Goal: Task Accomplishment & Management: Manage account settings

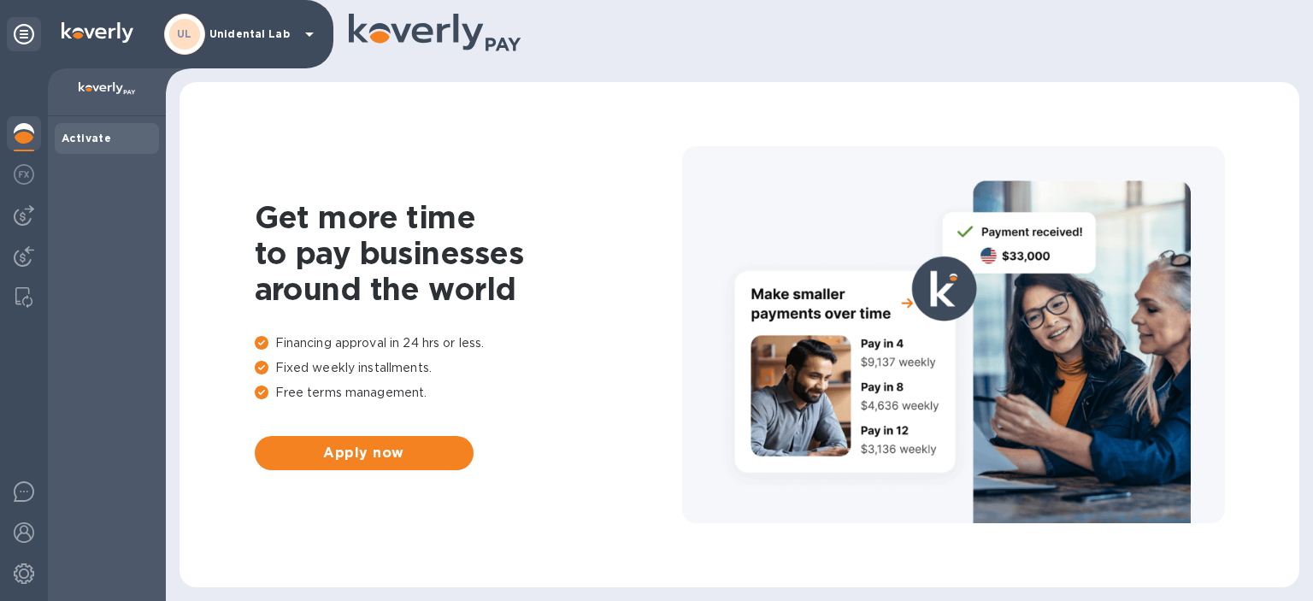
click at [274, 31] on p "Unidental Lab" at bounding box center [252, 34] width 86 height 12
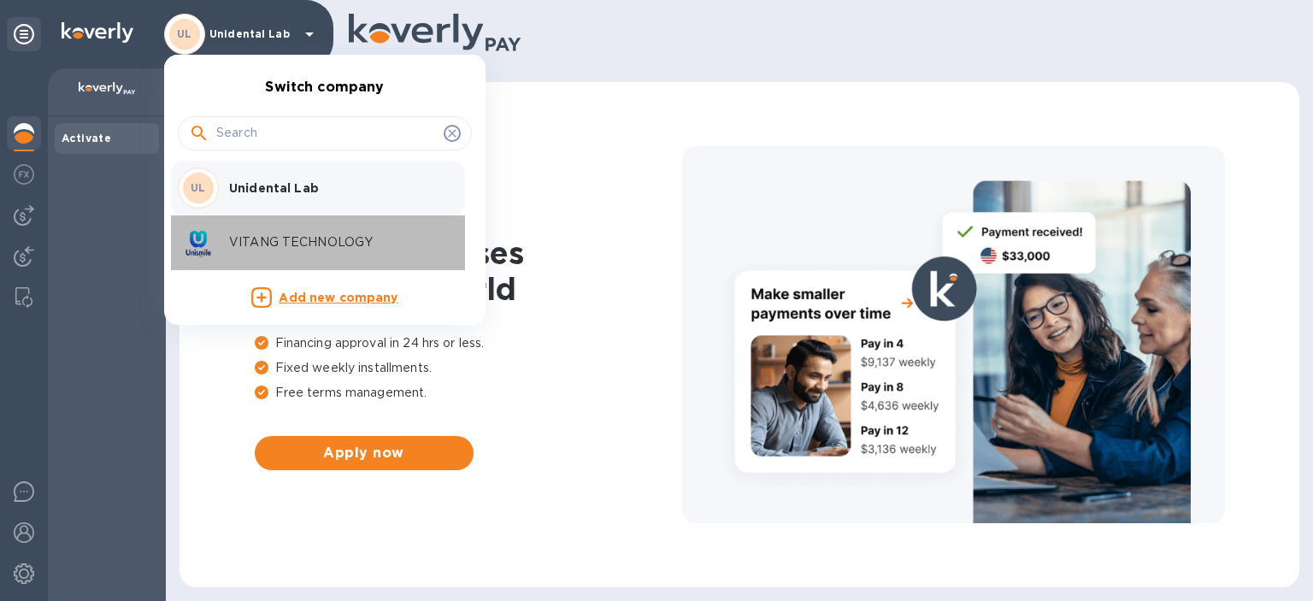
click at [286, 239] on p "VITANG TECHNOLOGY" at bounding box center [336, 242] width 215 height 18
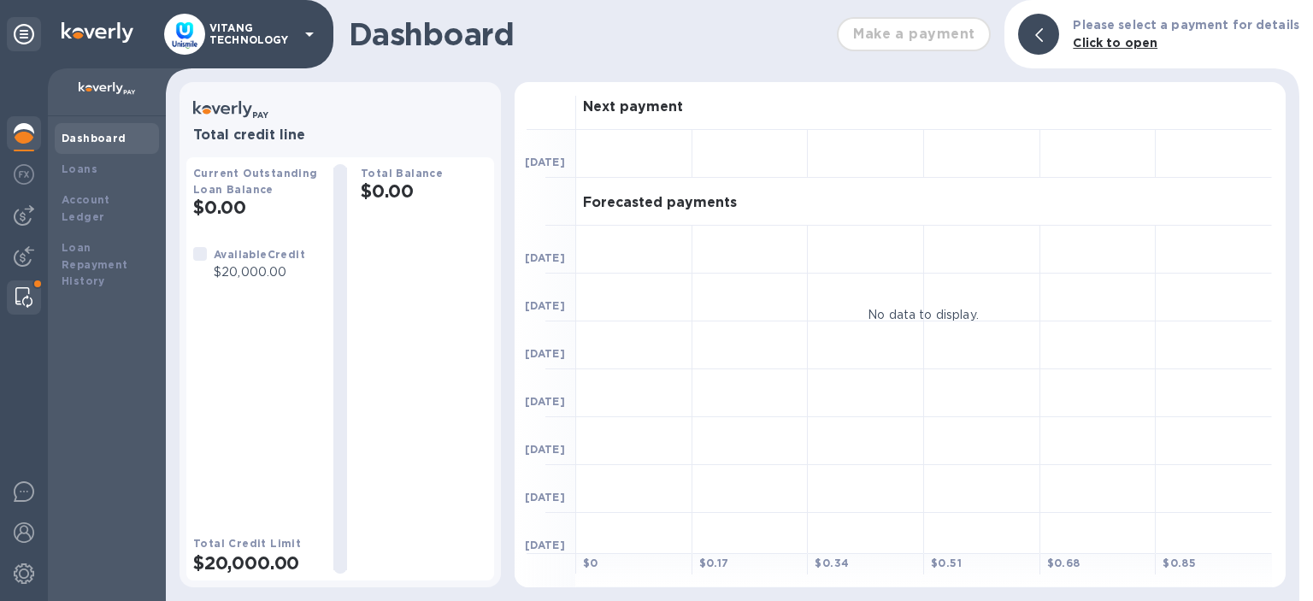
click at [19, 285] on div at bounding box center [24, 297] width 31 height 34
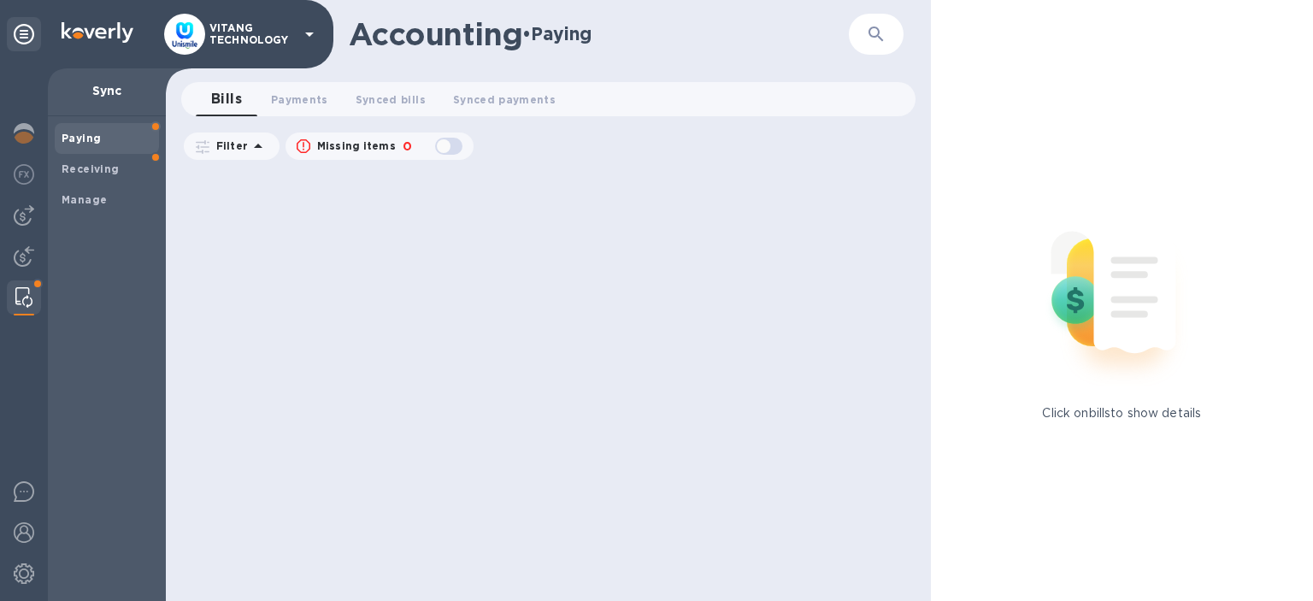
click at [262, 38] on p "VITANG TECHNOLOGY" at bounding box center [252, 34] width 86 height 24
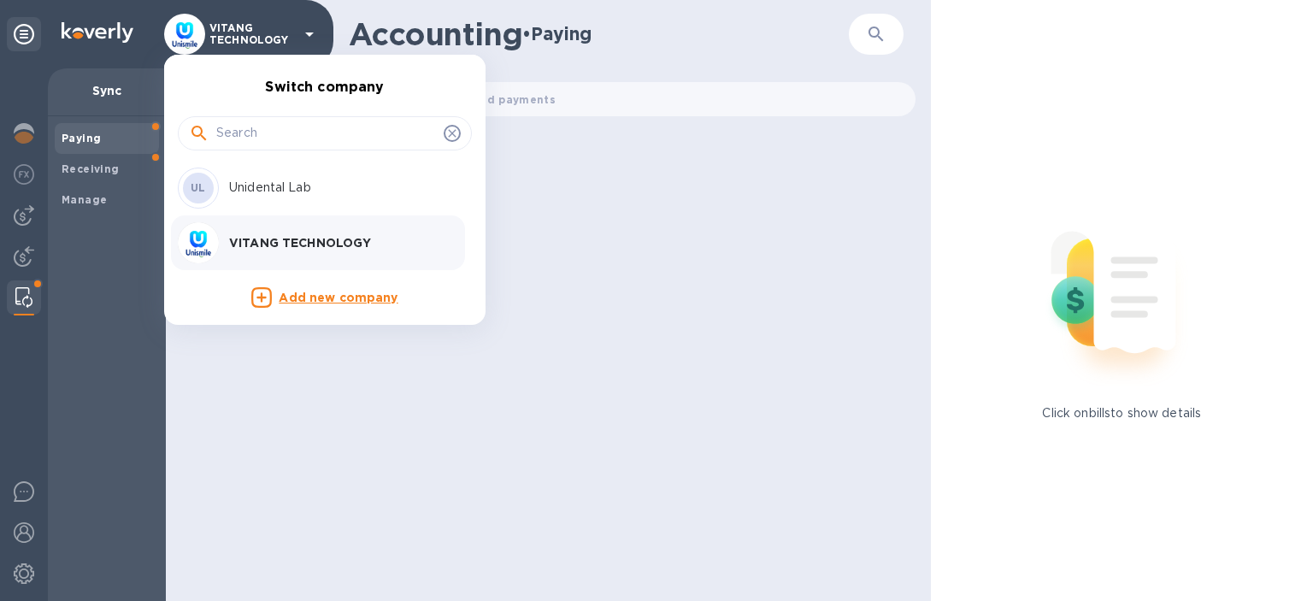
click at [238, 187] on p "Unidental Lab" at bounding box center [336, 188] width 215 height 18
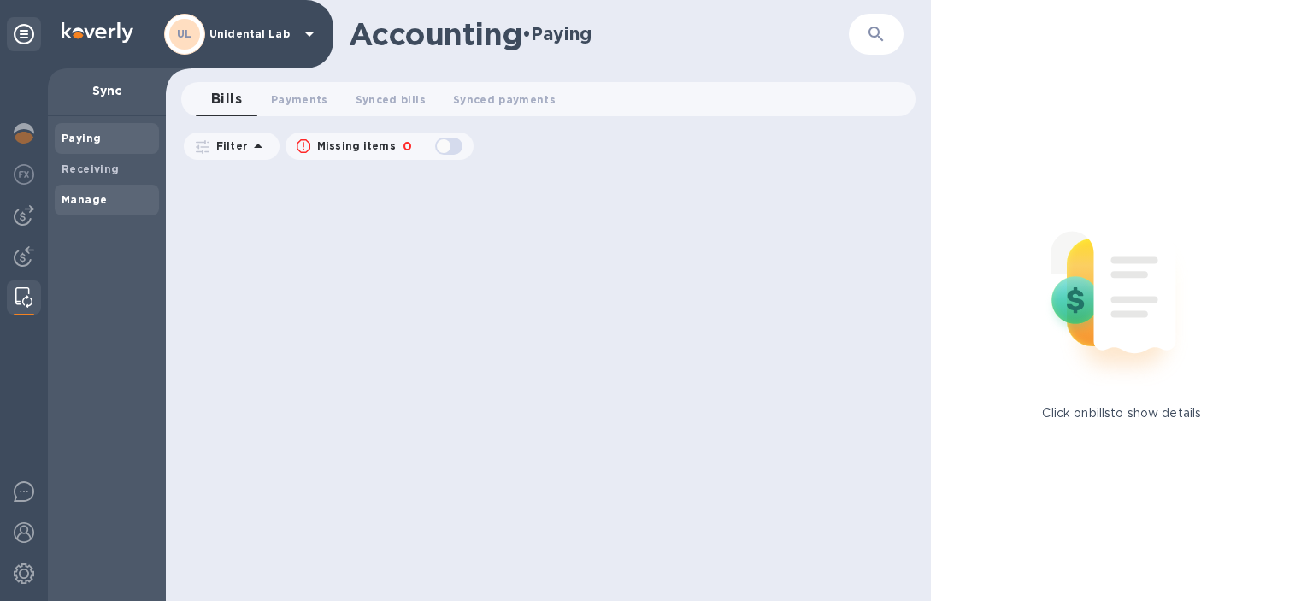
click at [70, 195] on b "Manage" at bounding box center [84, 199] width 45 height 13
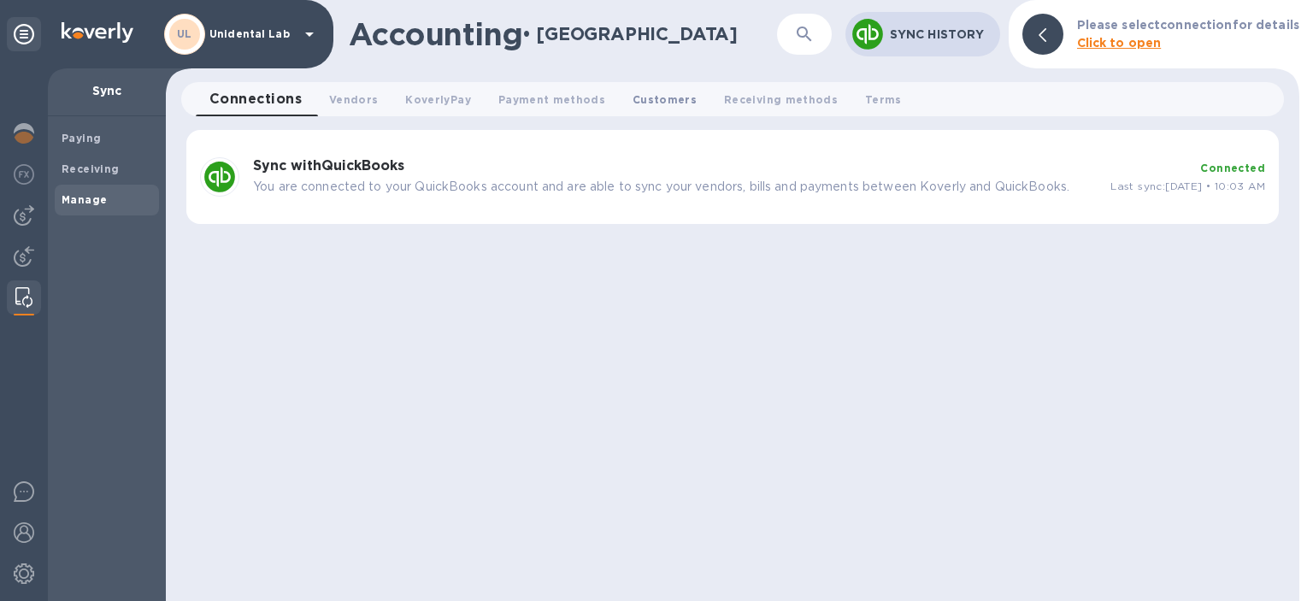
click at [683, 104] on span "Customers 0" at bounding box center [665, 100] width 64 height 18
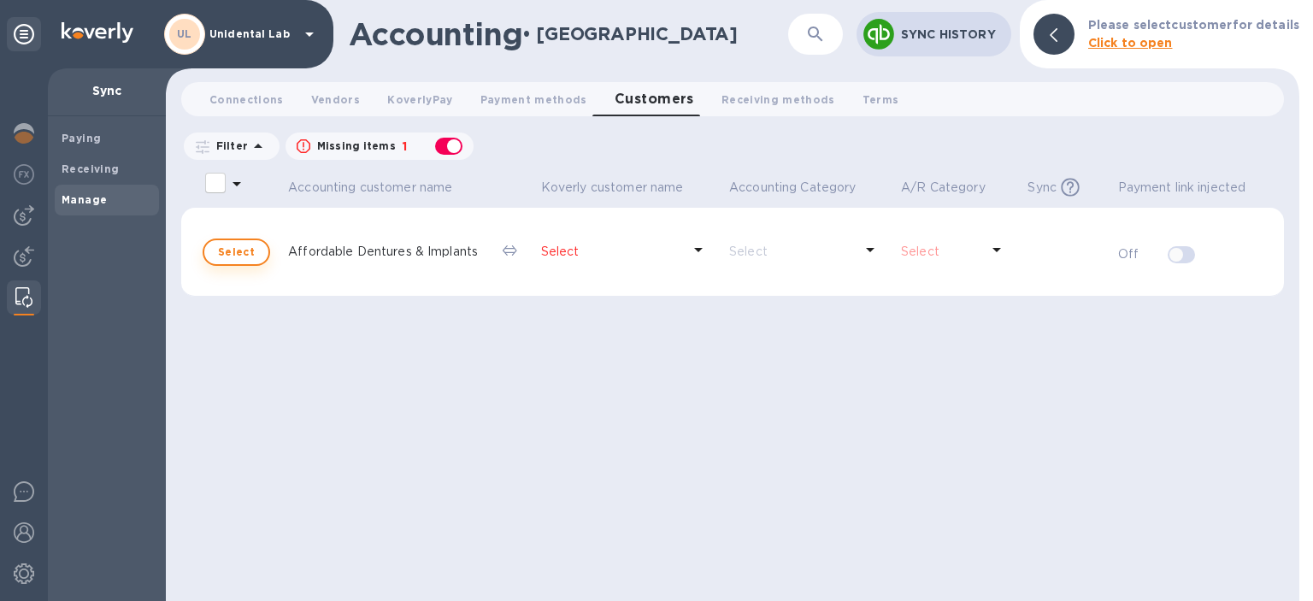
click at [241, 252] on span "Select" at bounding box center [236, 252] width 37 height 21
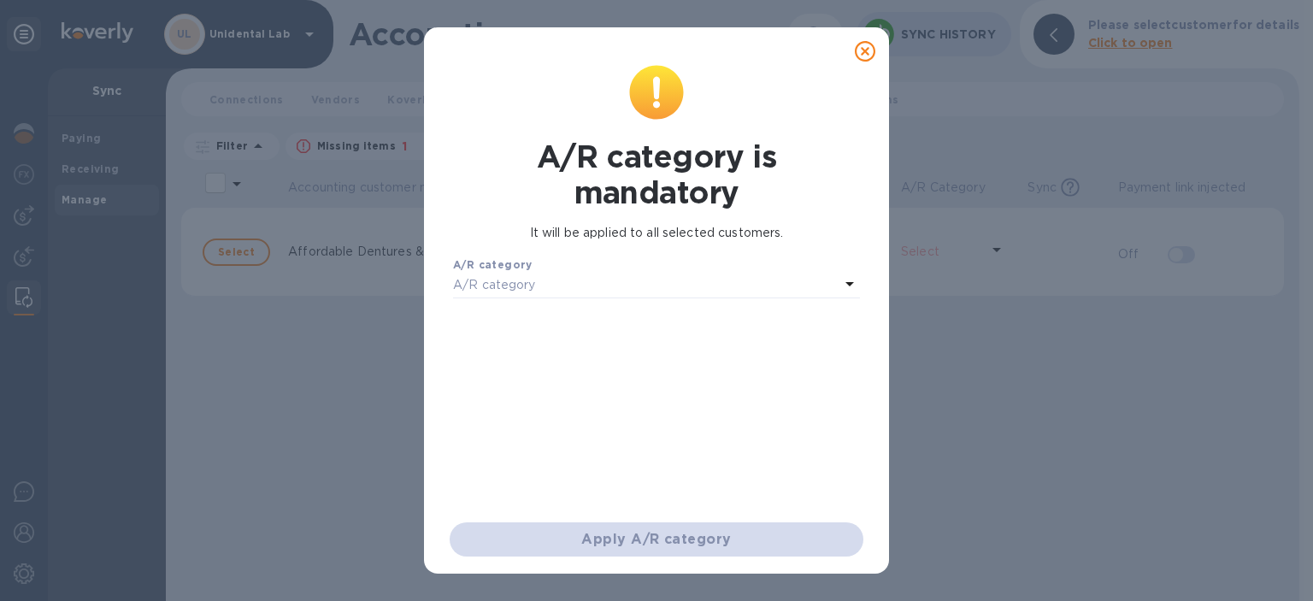
click at [545, 286] on div "A/R category" at bounding box center [646, 286] width 386 height 24
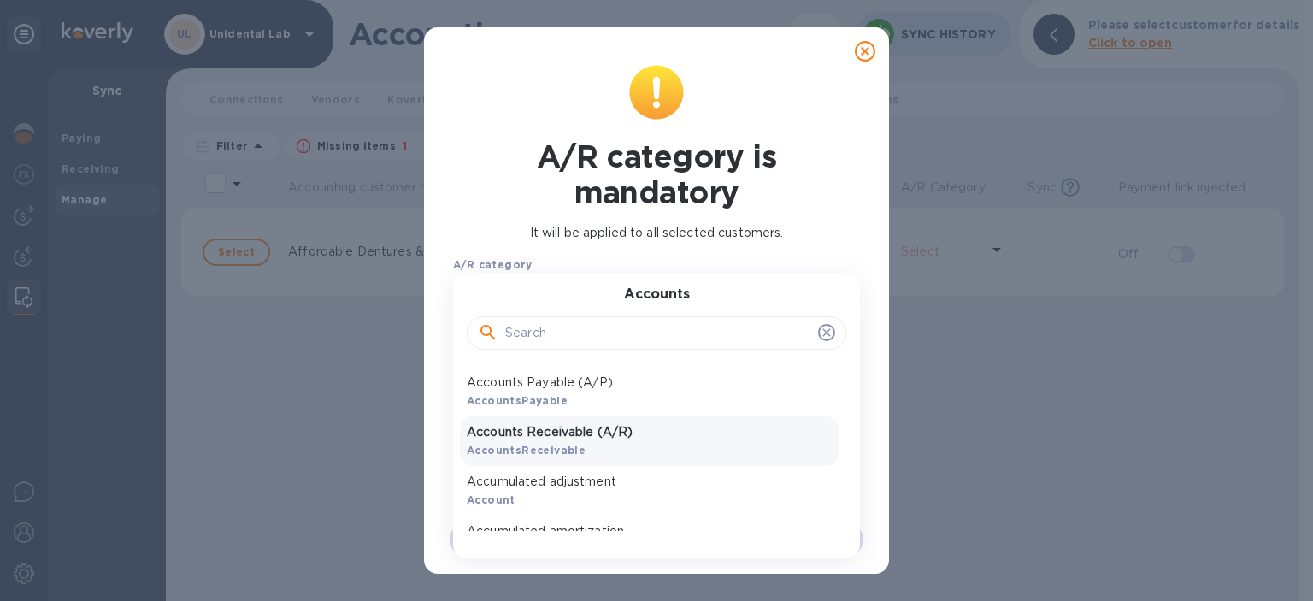
click at [542, 443] on div "Accounts Receivable (A/R) AccountsReceivable" at bounding box center [650, 441] width 380 height 50
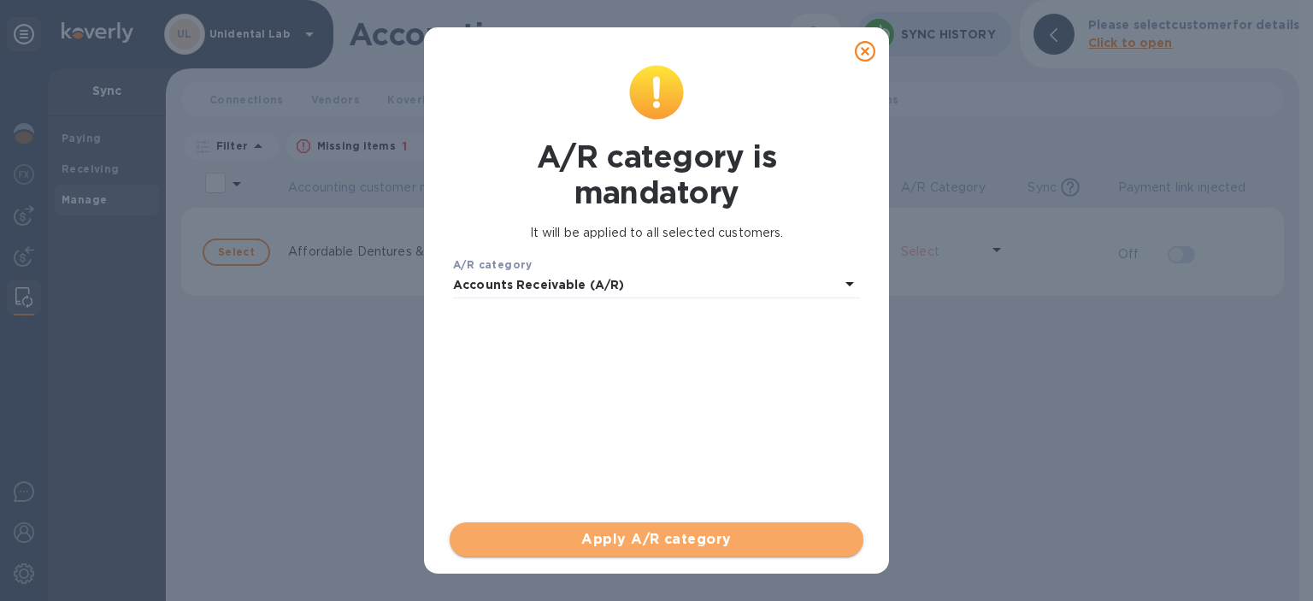
click at [621, 542] on span "Apply A/R category" at bounding box center [656, 539] width 386 height 21
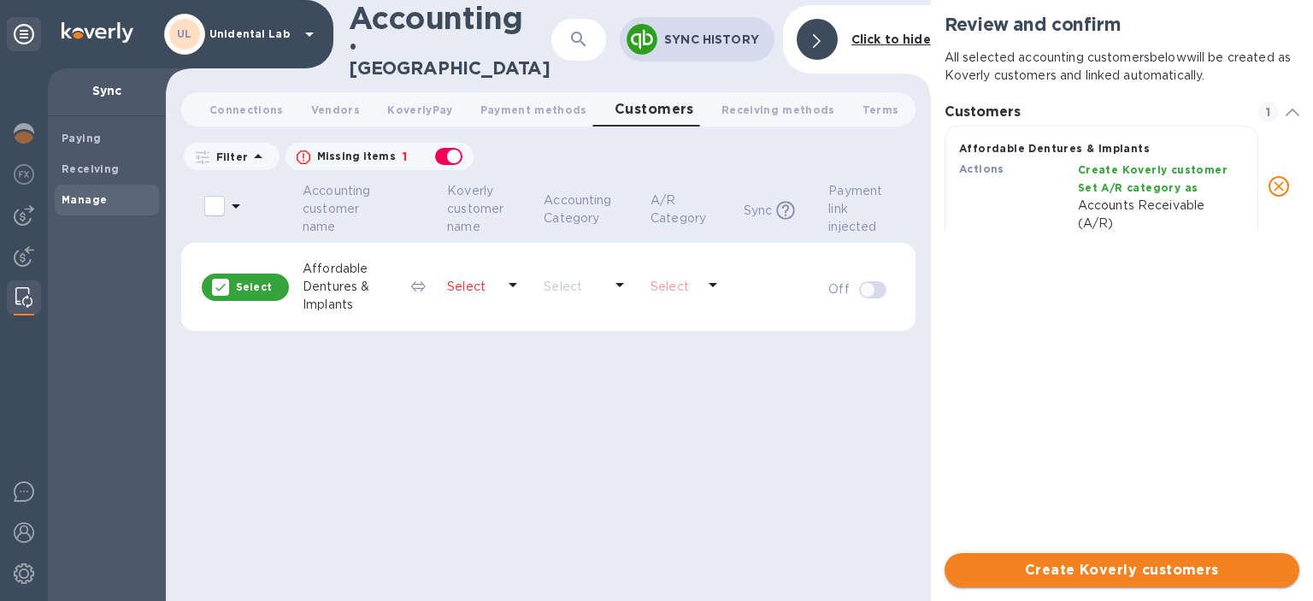
click at [1104, 568] on span "Create Koverly customers" at bounding box center [1121, 570] width 327 height 21
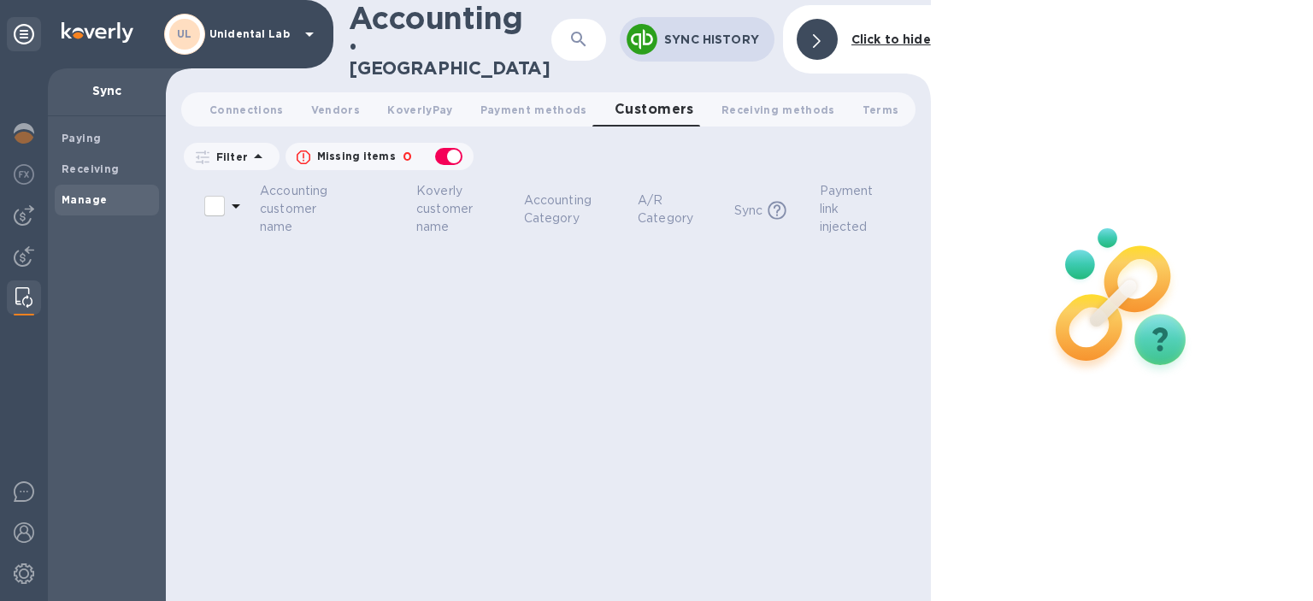
click at [256, 24] on div "UL Unidental Lab" at bounding box center [242, 34] width 156 height 41
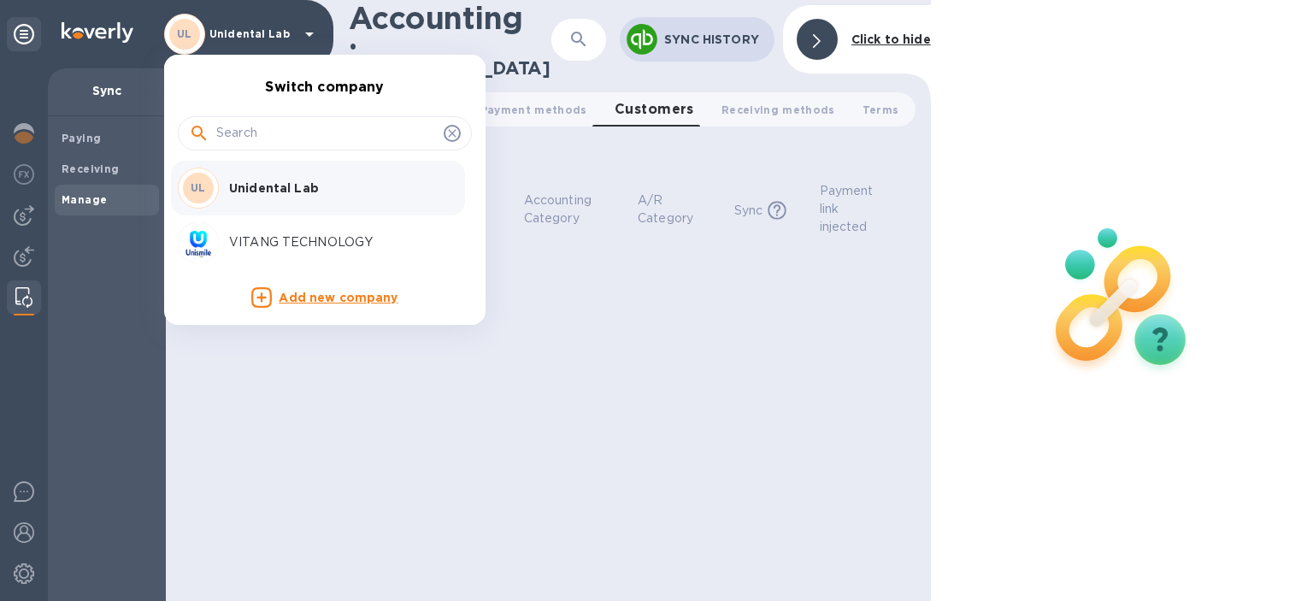
click at [241, 233] on p "VITANG TECHNOLOGY" at bounding box center [336, 242] width 215 height 18
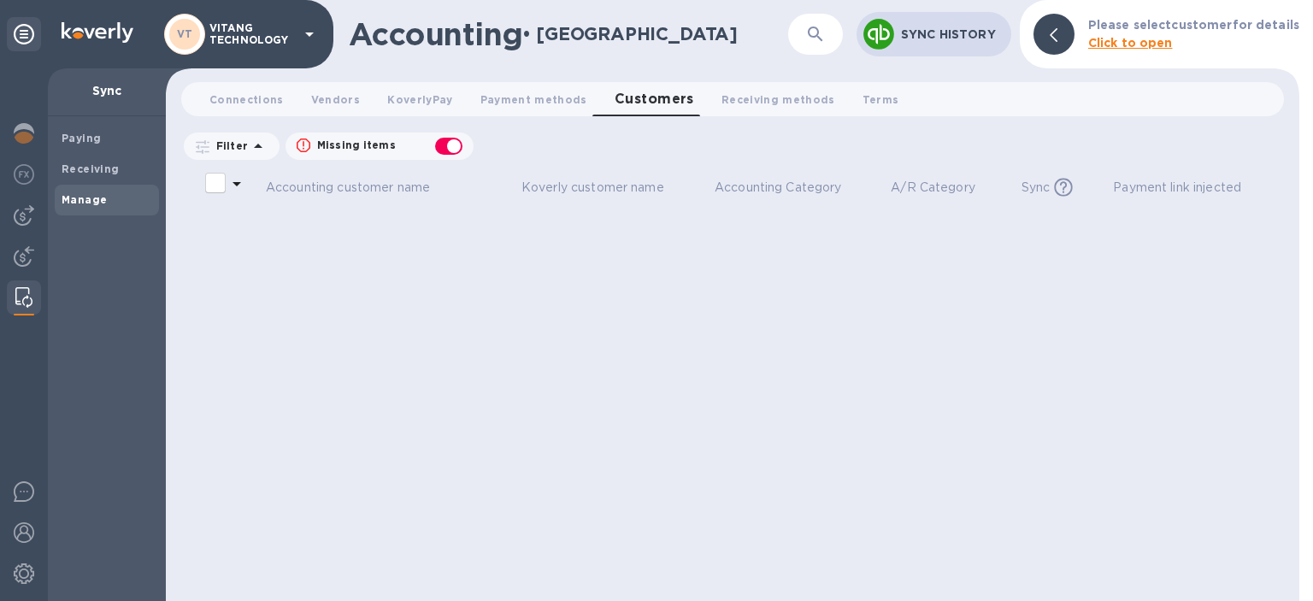
checkbox input "false"
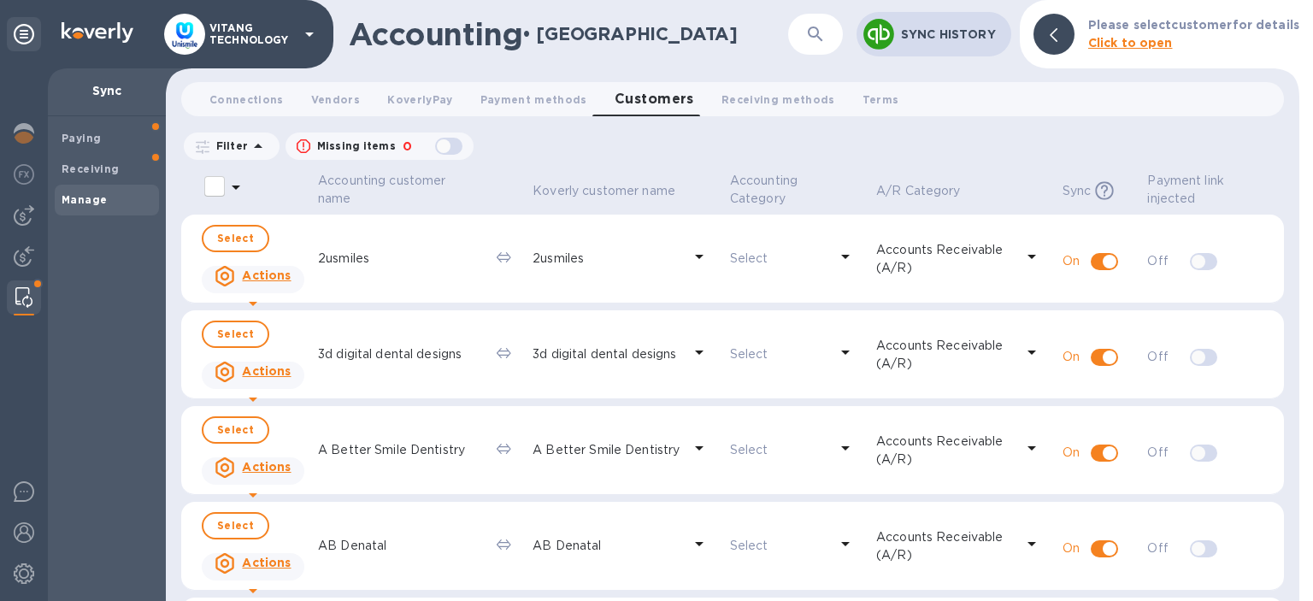
click at [98, 201] on b "Manage" at bounding box center [84, 199] width 45 height 13
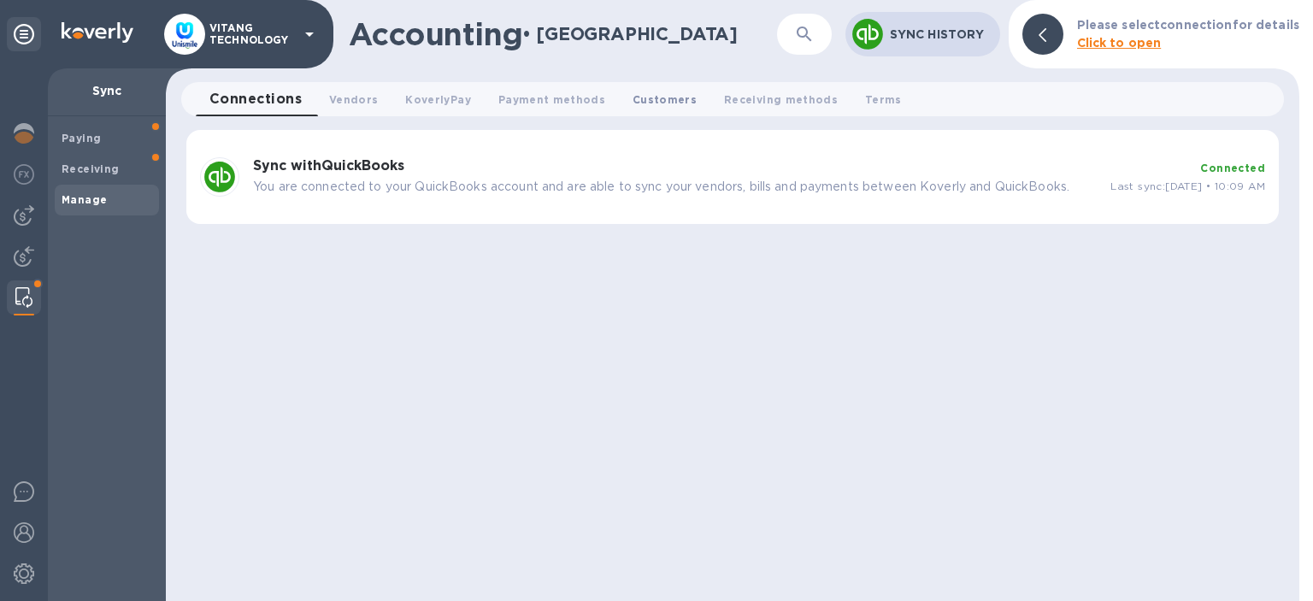
click at [668, 93] on span "Customers 0" at bounding box center [665, 100] width 64 height 18
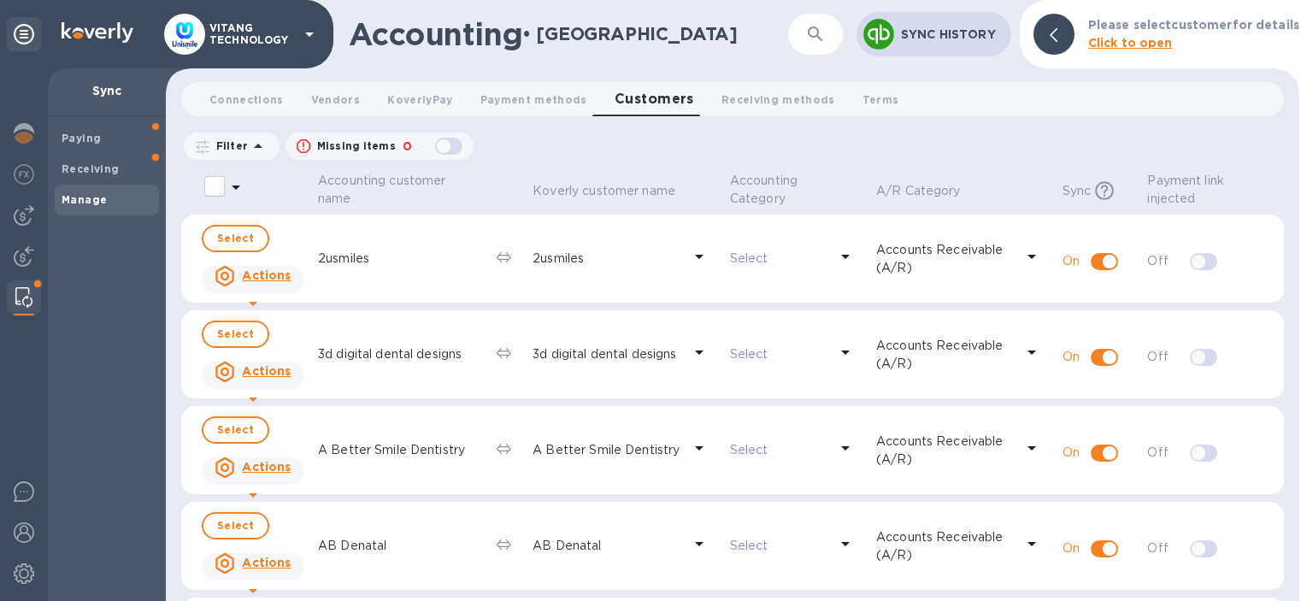
click at [450, 150] on div "button" at bounding box center [449, 146] width 34 height 24
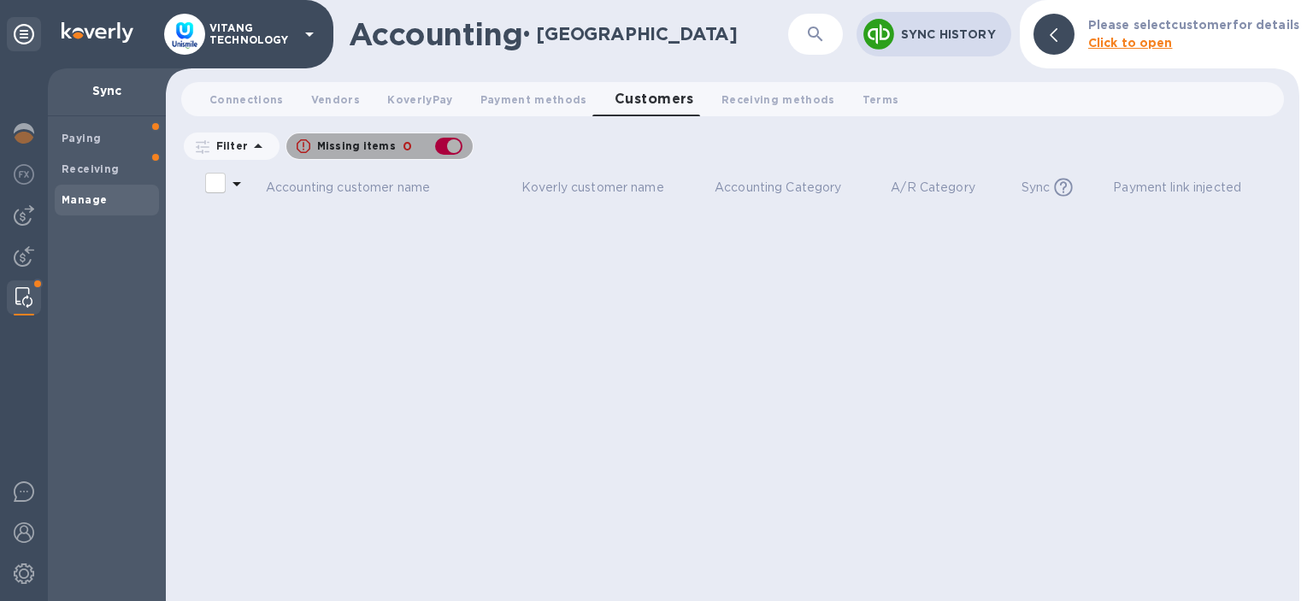
click at [450, 150] on div "button" at bounding box center [449, 146] width 34 height 24
checkbox input "false"
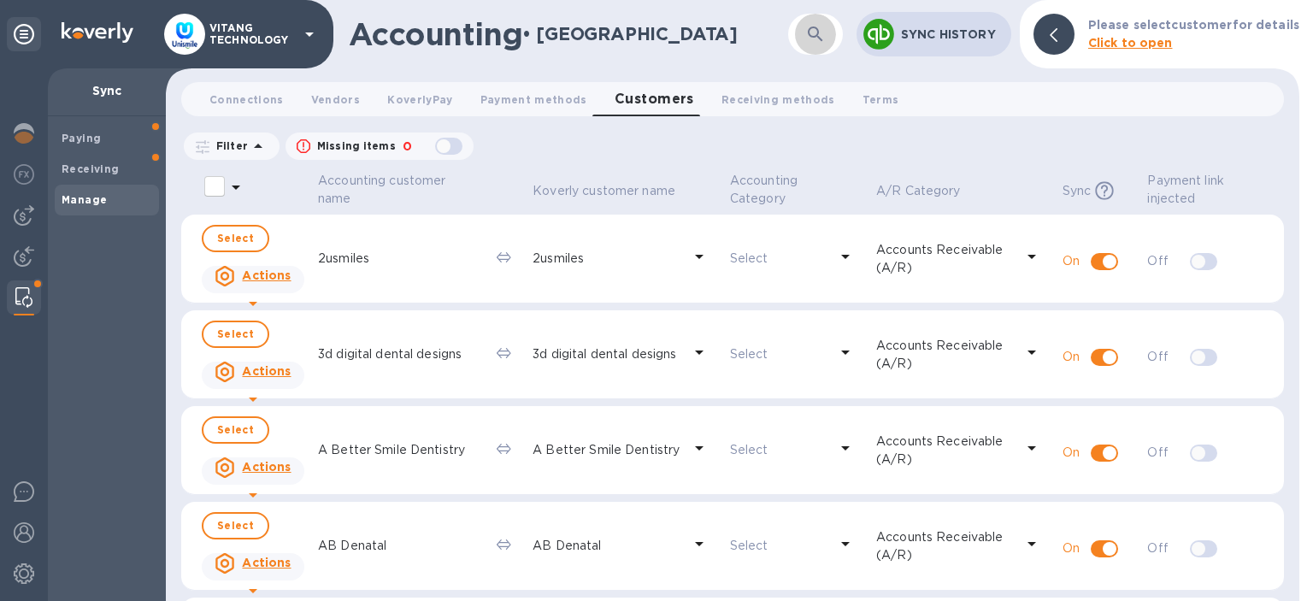
click at [819, 36] on icon "button" at bounding box center [815, 34] width 15 height 15
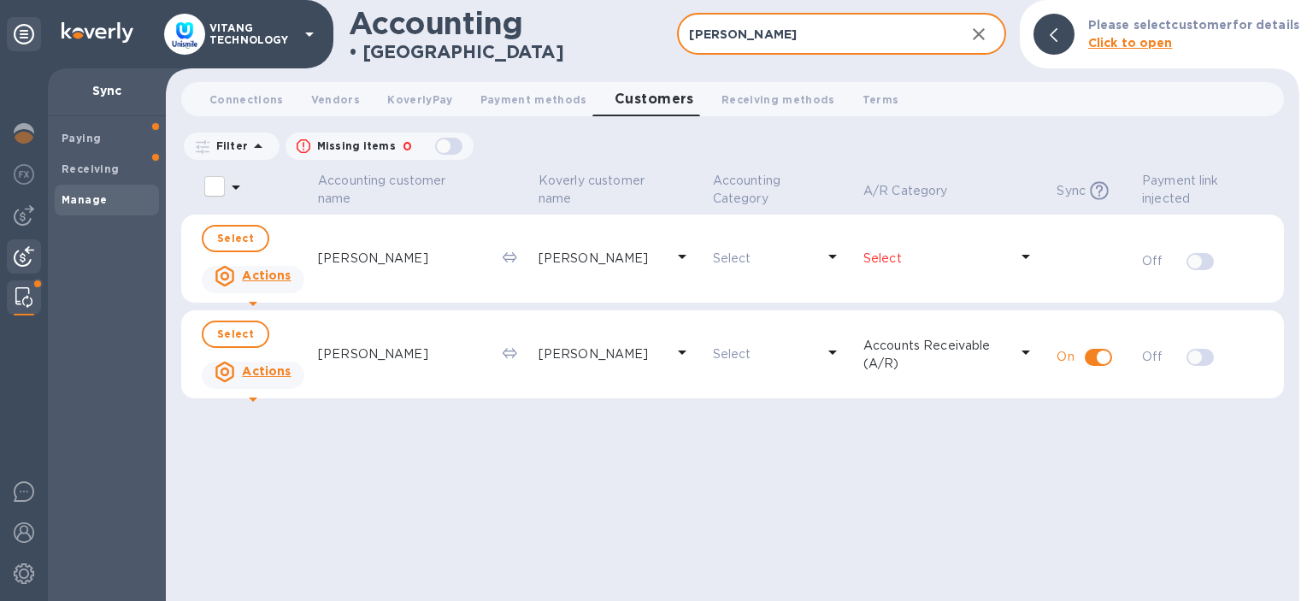
type input "anna"
click at [27, 262] on img at bounding box center [24, 256] width 21 height 21
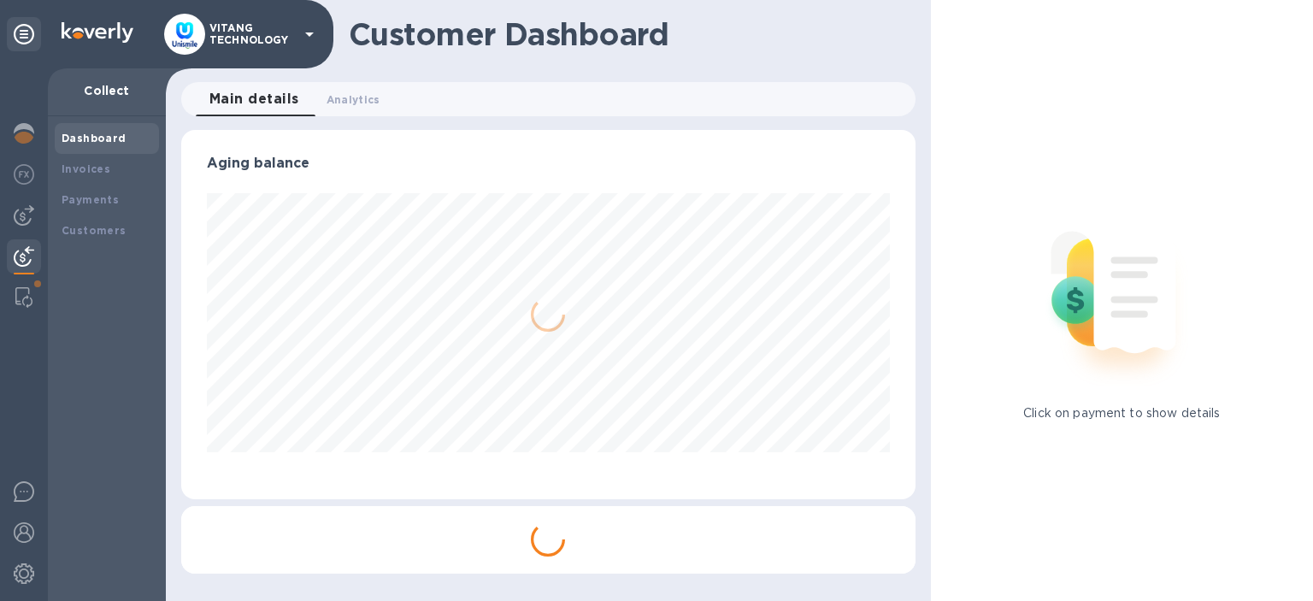
scroll to position [369, 734]
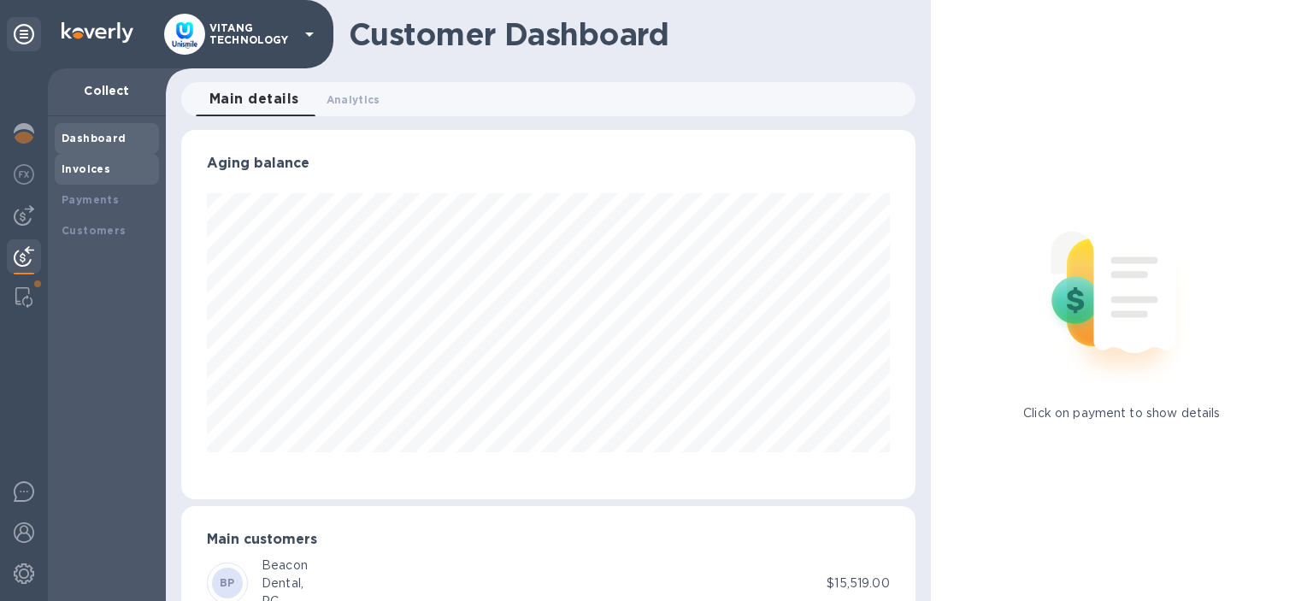
click at [84, 175] on b "Invoices" at bounding box center [86, 168] width 49 height 13
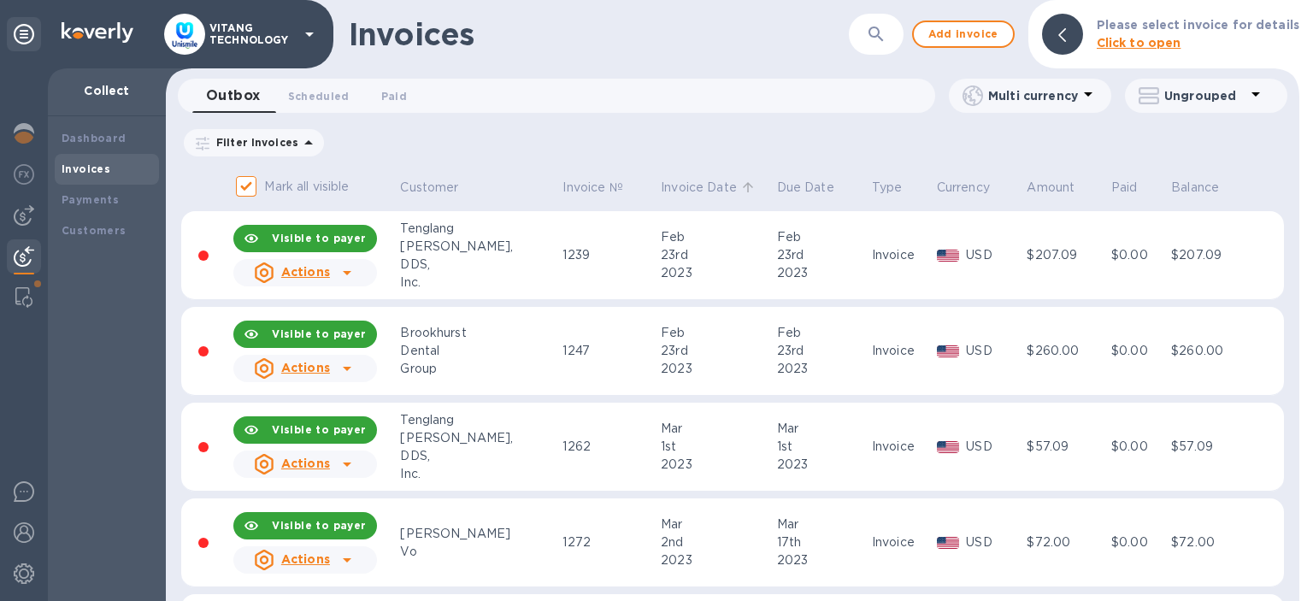
click at [661, 190] on p "Invoice Date" at bounding box center [699, 188] width 76 height 18
click at [663, 187] on p "Invoice Date" at bounding box center [699, 188] width 76 height 18
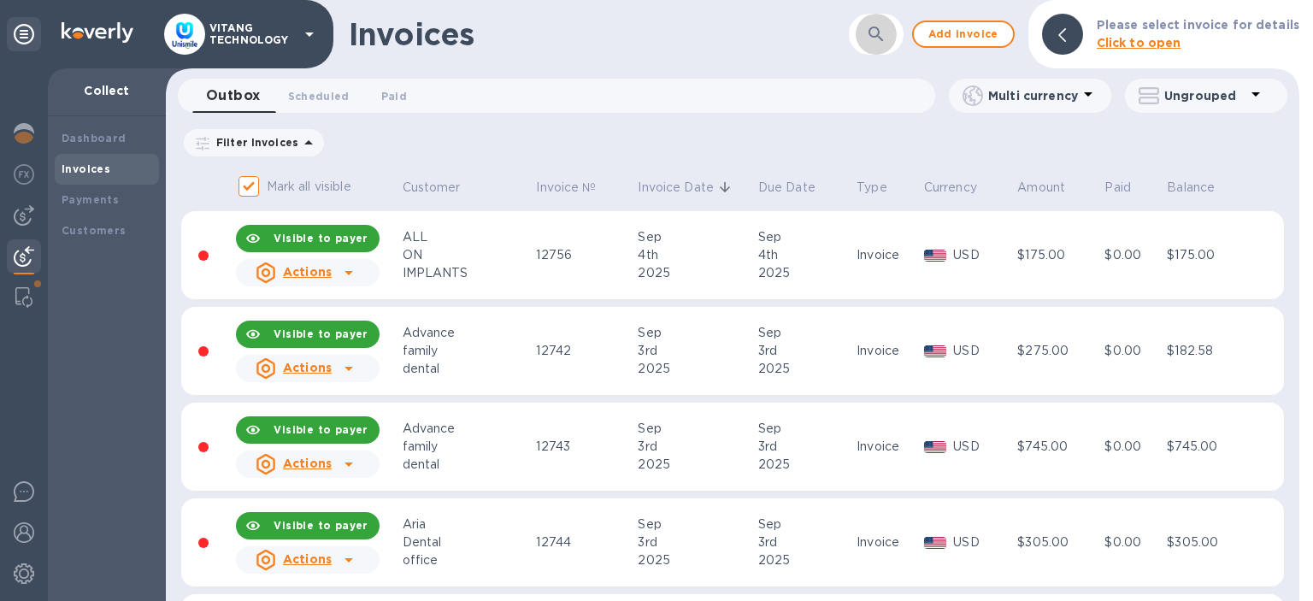
click at [887, 43] on icon "button" at bounding box center [876, 34] width 21 height 21
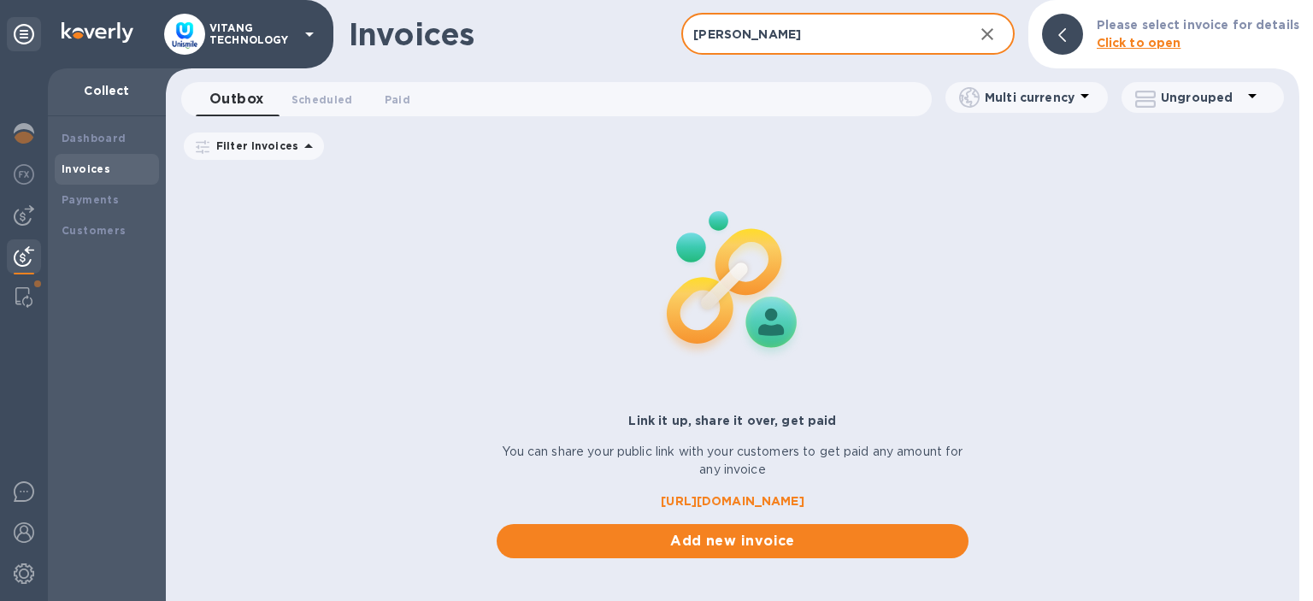
type input "anna"
click at [994, 39] on icon "button" at bounding box center [987, 34] width 21 height 21
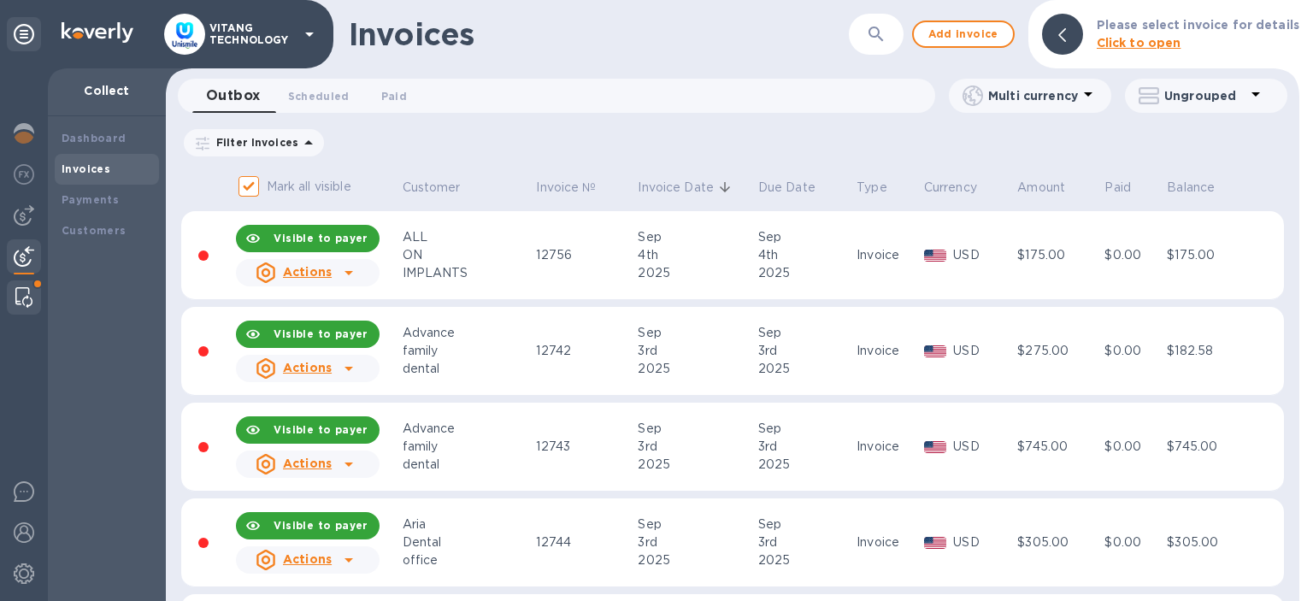
click at [21, 302] on img at bounding box center [23, 297] width 17 height 21
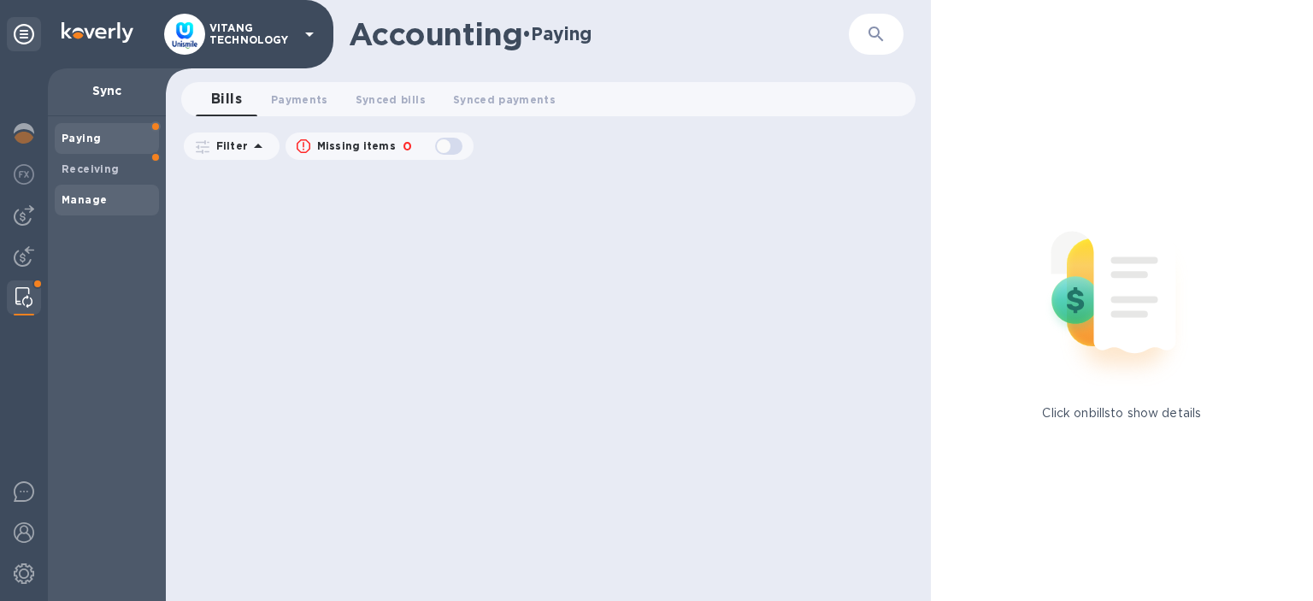
click at [106, 187] on div "Manage" at bounding box center [107, 200] width 104 height 31
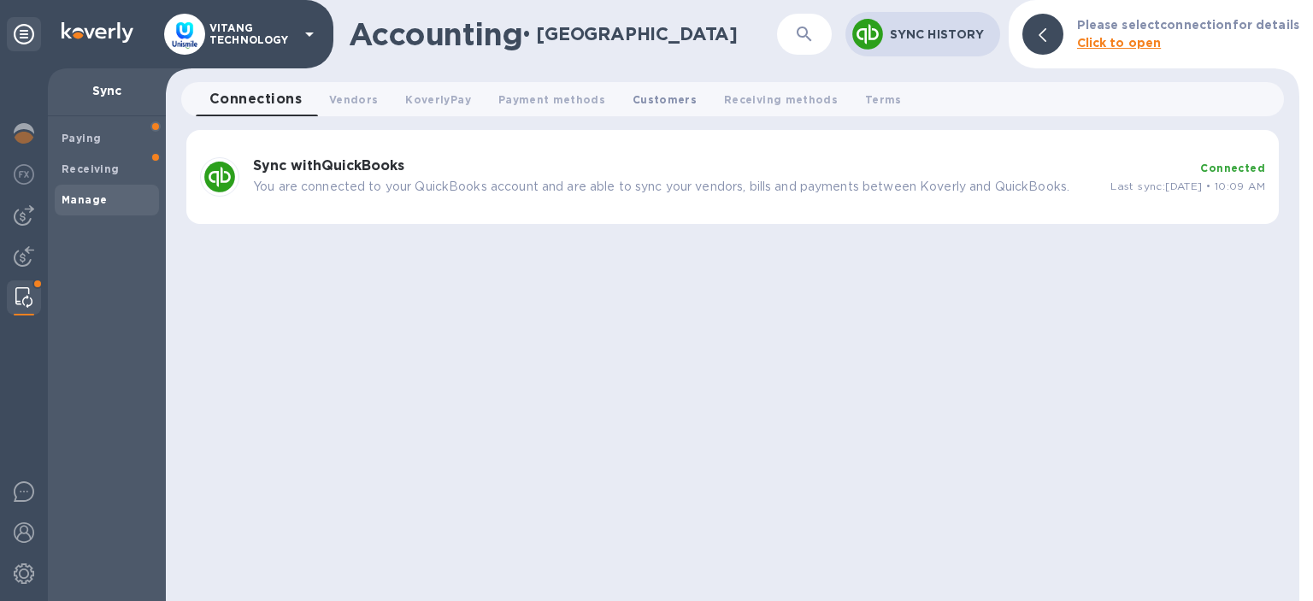
click at [670, 89] on button "Customers 0" at bounding box center [664, 99] width 91 height 34
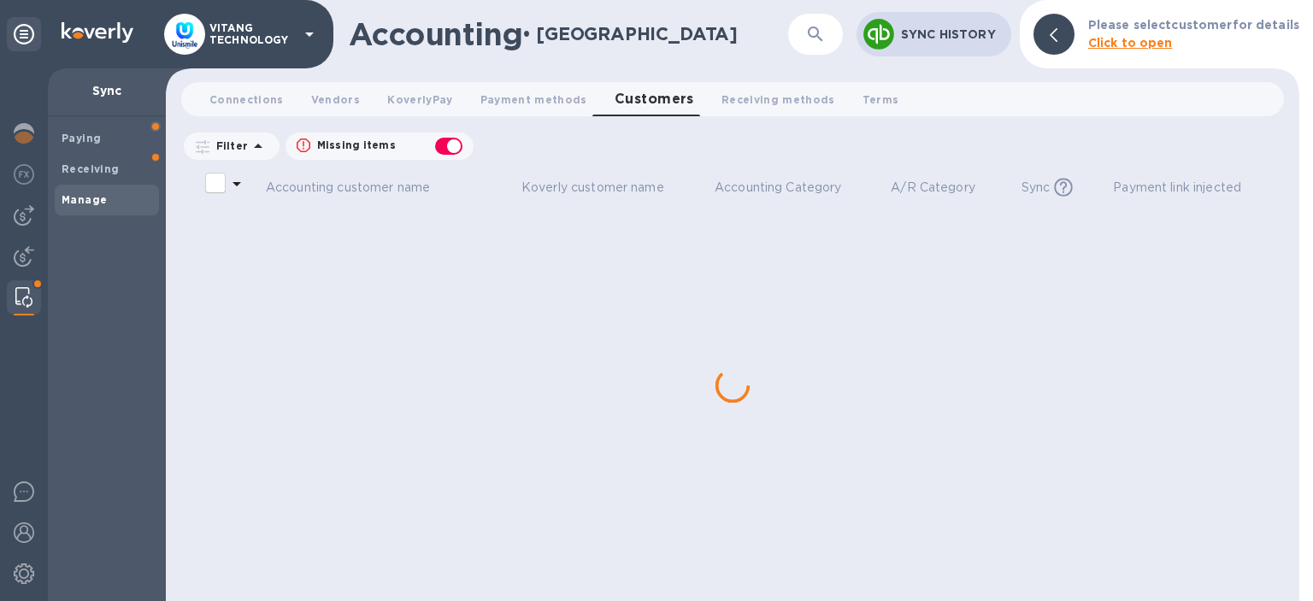
checkbox input "false"
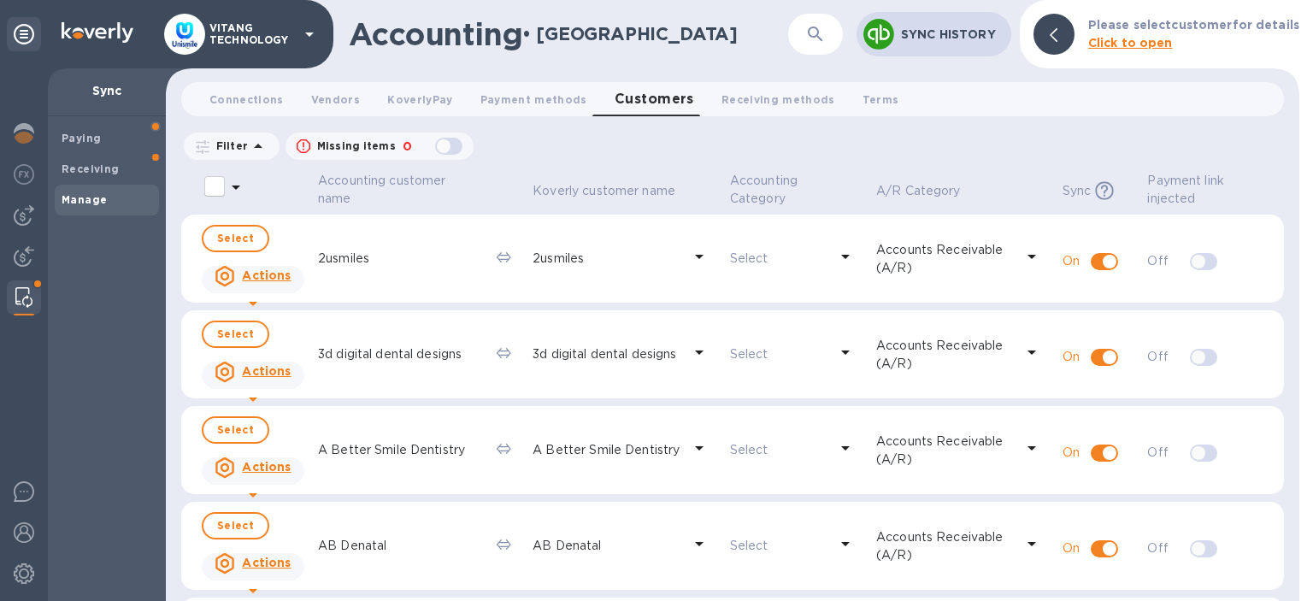
click at [817, 33] on icon "button" at bounding box center [815, 34] width 21 height 21
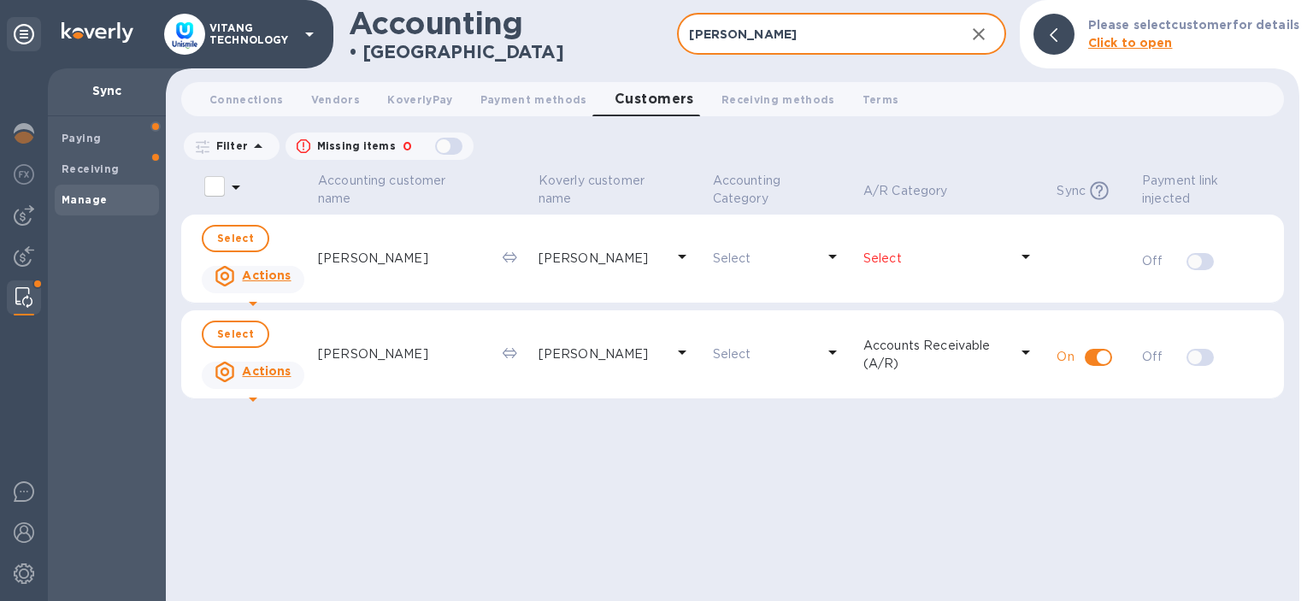
type input "anna"
drag, startPoint x: 739, startPoint y: 39, endPoint x: 608, endPoint y: 26, distance: 131.5
click at [677, 26] on input "anna" at bounding box center [814, 35] width 274 height 42
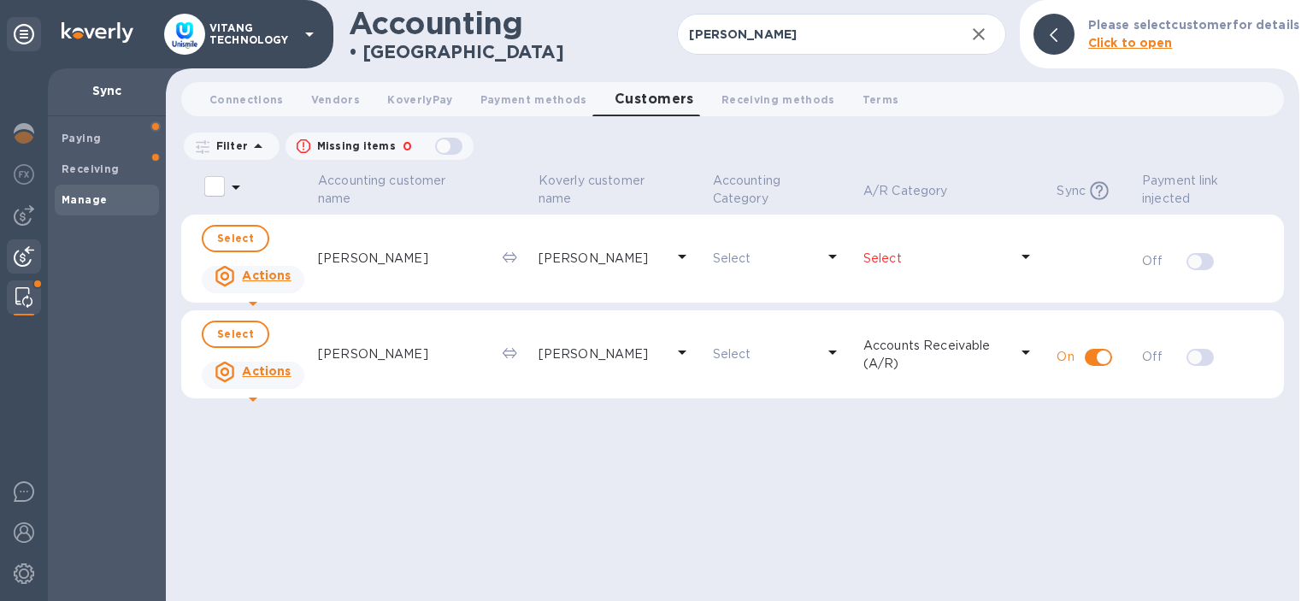
click at [21, 259] on img at bounding box center [24, 256] width 21 height 21
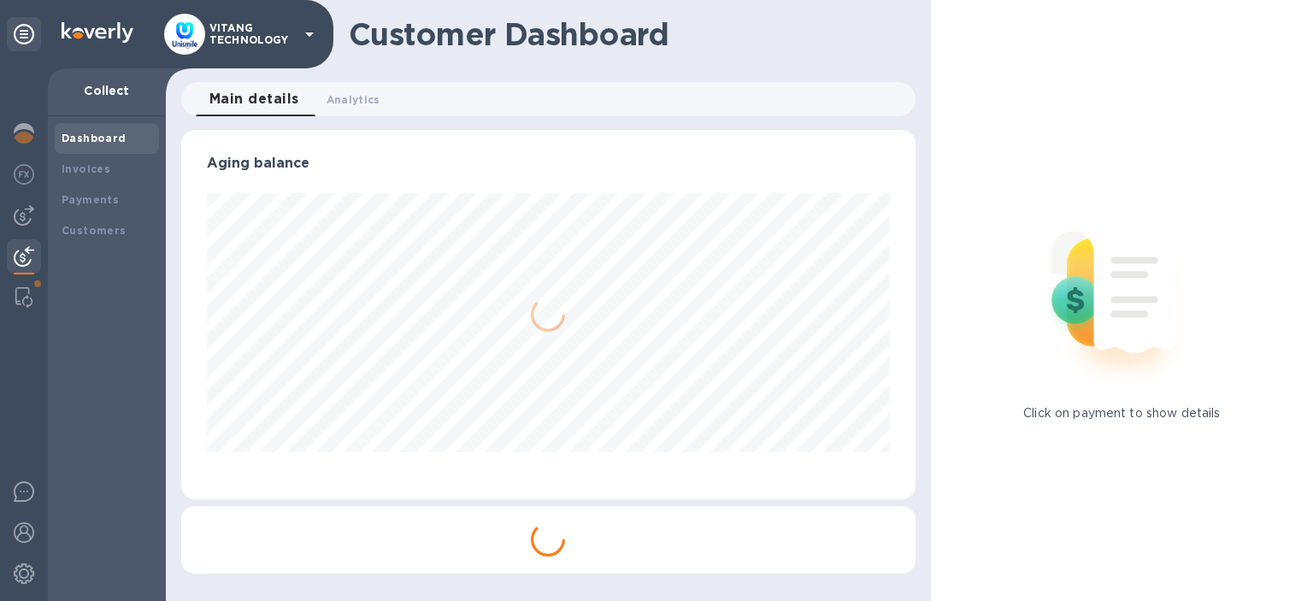
scroll to position [369, 734]
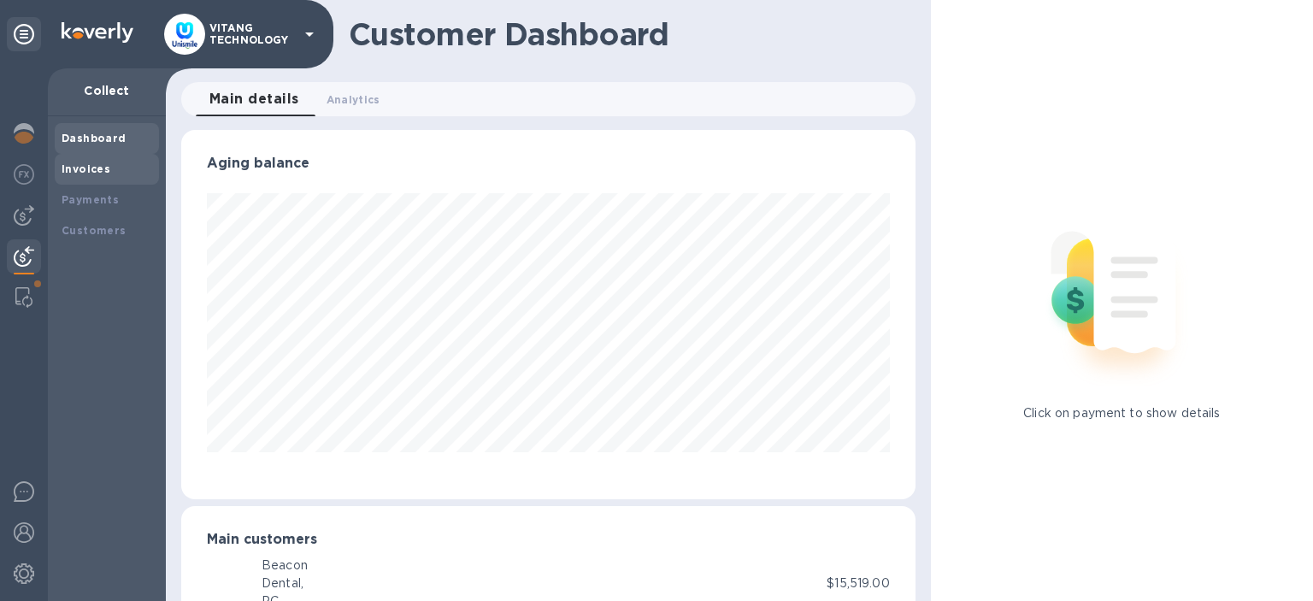
click at [109, 166] on div "Invoices" at bounding box center [107, 169] width 91 height 17
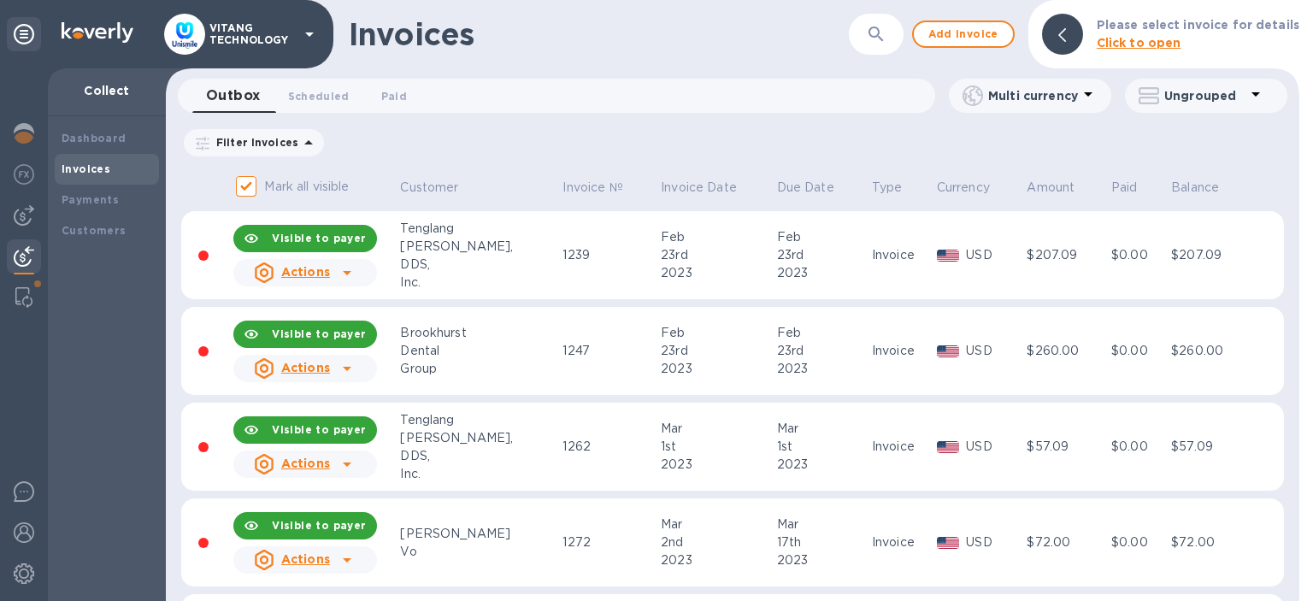
click at [870, 29] on button "button" at bounding box center [876, 34] width 41 height 41
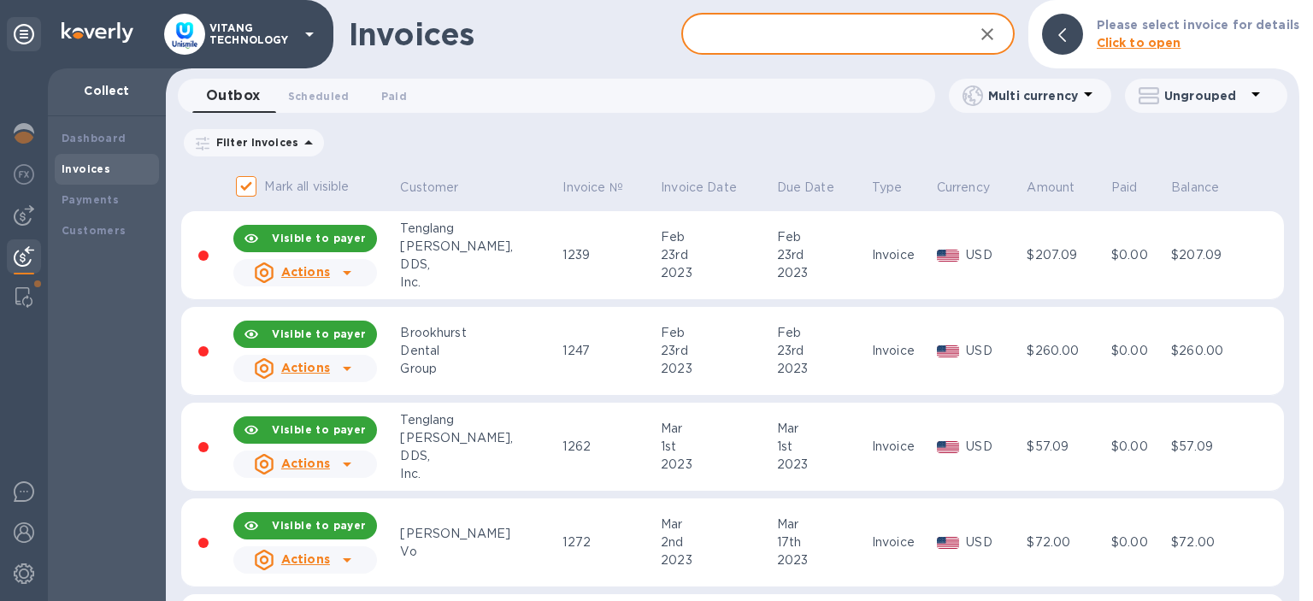
click at [746, 32] on input "text" at bounding box center [820, 35] width 278 height 42
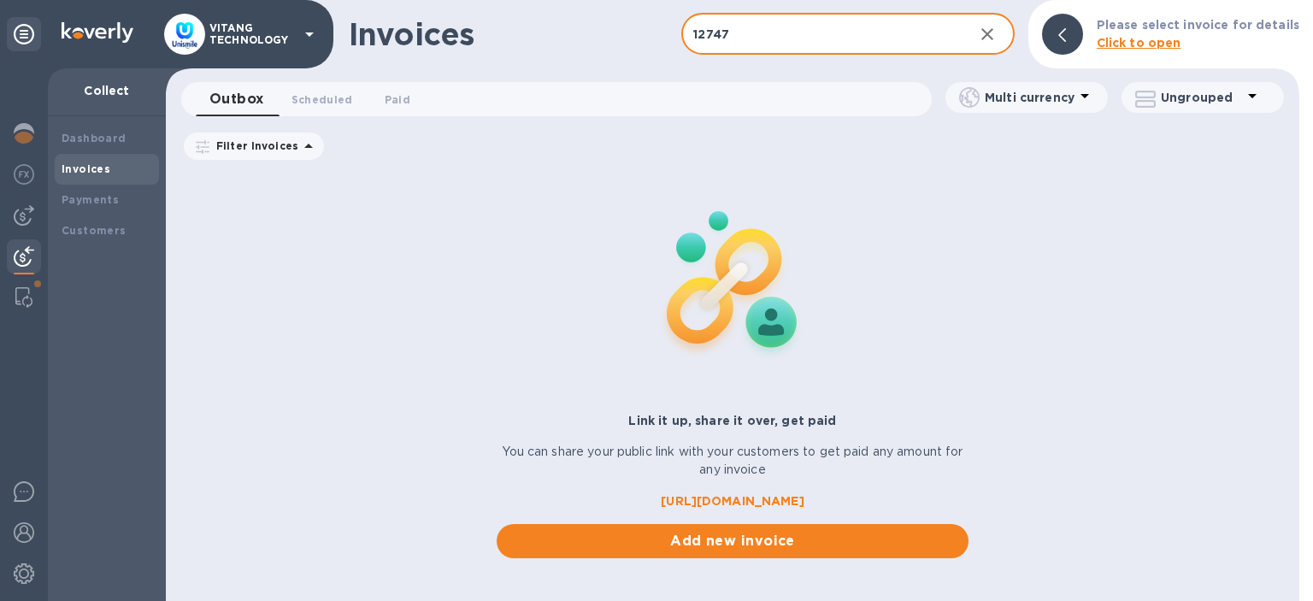
type input "12747"
click at [994, 36] on icon "button" at bounding box center [988, 34] width 12 height 12
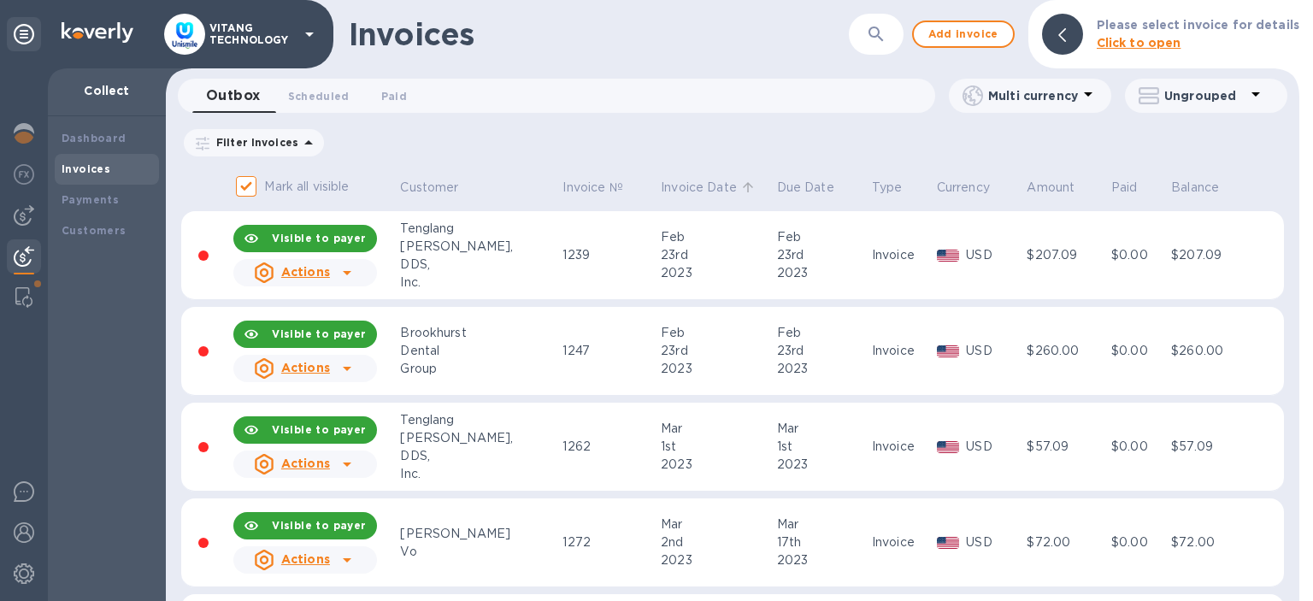
click at [661, 190] on p "Invoice Date" at bounding box center [699, 188] width 76 height 18
click at [661, 186] on p "Invoice Date" at bounding box center [699, 188] width 76 height 18
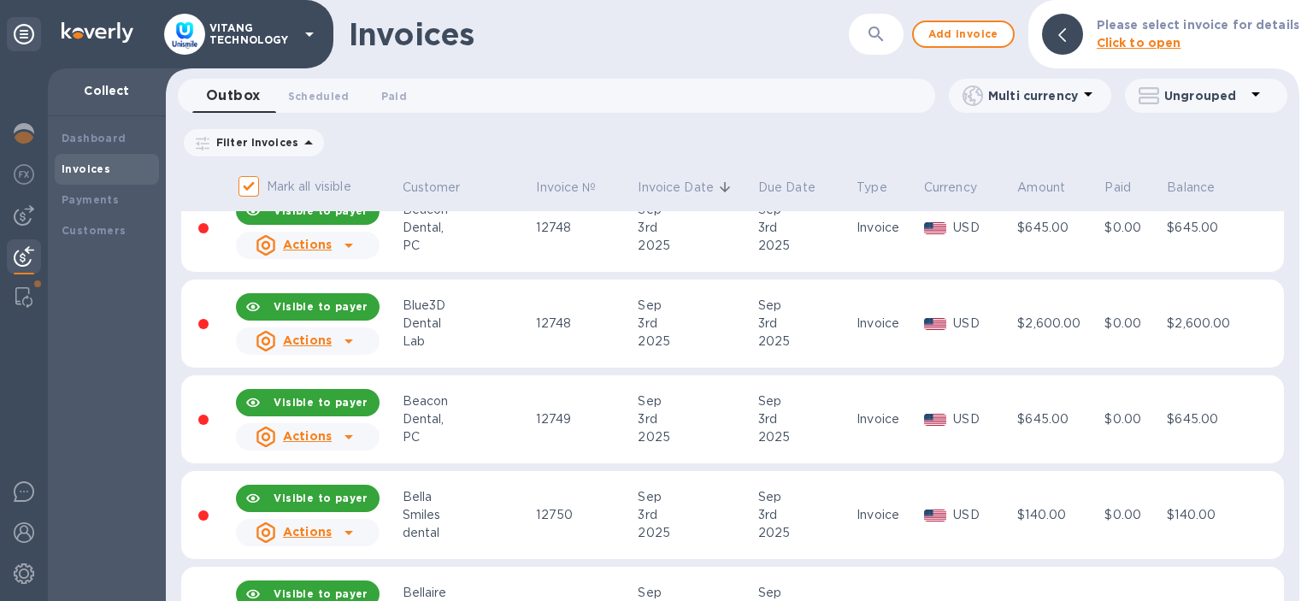
scroll to position [397, 0]
